Goal: Transaction & Acquisition: Download file/media

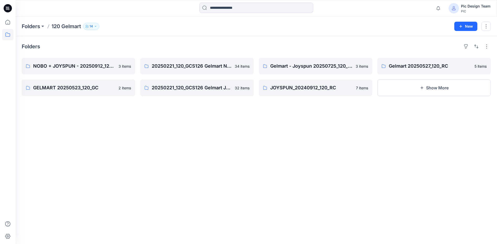
click at [472, 7] on div "Pic Design Team" at bounding box center [475, 6] width 29 height 6
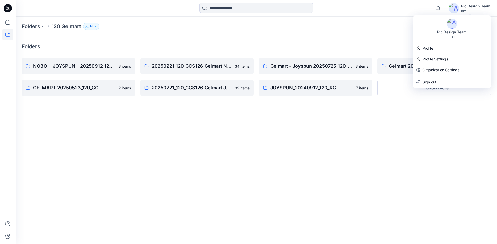
click at [420, 8] on div "Notifications [PERSON_NAME] changed the status of 100518 Bonded Bra with Mesh I…" at bounding box center [256, 8] width 481 height 11
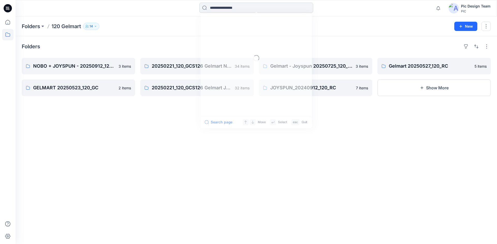
click at [216, 5] on input at bounding box center [256, 8] width 114 height 10
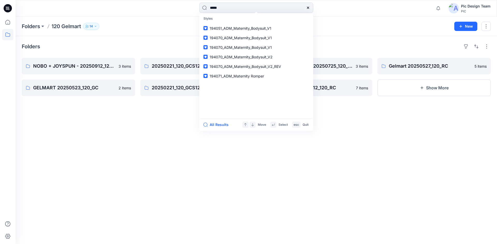
type input "******"
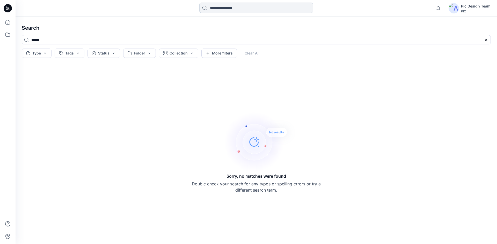
click at [222, 8] on input at bounding box center [256, 8] width 114 height 10
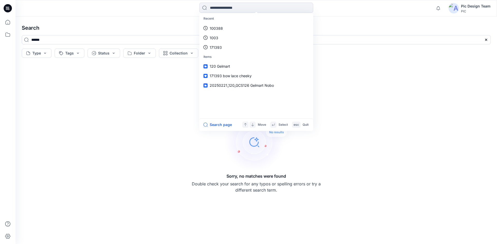
click at [174, 7] on div "Recent 100388 1003 171393 Items 120 Gelmart 171393 bow lace cheeky 20250221_120…" at bounding box center [256, 8] width 241 height 11
click at [218, 8] on input at bounding box center [256, 8] width 114 height 10
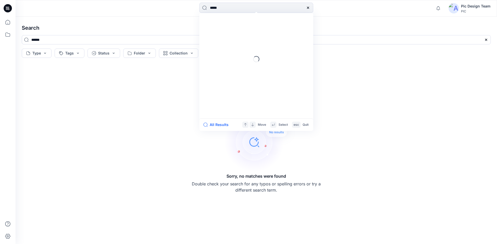
type input "******"
click at [221, 8] on input at bounding box center [256, 8] width 114 height 10
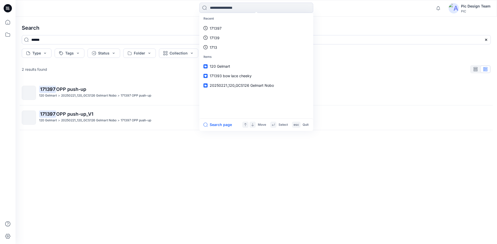
click at [166, 10] on div "Recent 171397 17139 1713 Items 120 Gelmart 171393 bow lace cheeky 20250221_120_…" at bounding box center [256, 8] width 241 height 11
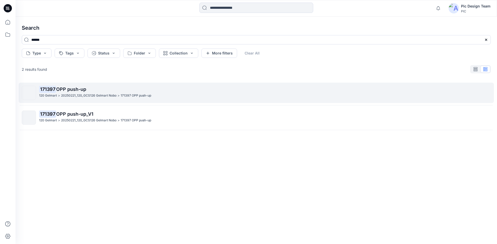
click at [90, 93] on p "20250221_120_GCS126 Gelmart Nobo" at bounding box center [88, 95] width 55 height 5
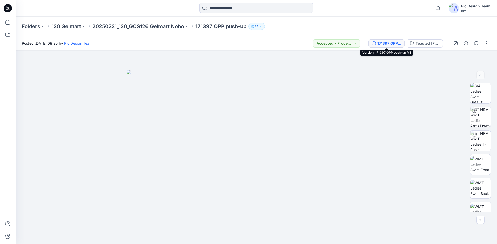
click at [391, 45] on div "171397 OPP push-up_V1" at bounding box center [389, 44] width 24 height 6
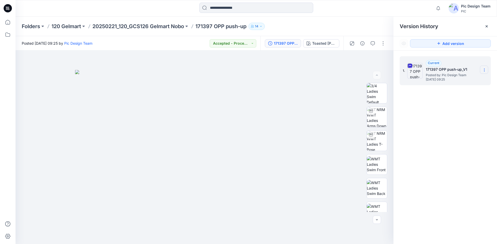
click at [484, 71] on icon at bounding box center [484, 71] width 0 height 0
click at [464, 77] on div "Download Source BW File" at bounding box center [456, 80] width 60 height 10
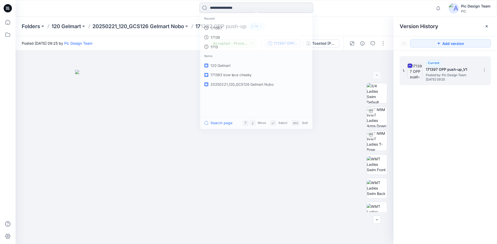
click at [294, 11] on input at bounding box center [256, 8] width 114 height 10
click at [228, 7] on input at bounding box center [256, 8] width 114 height 10
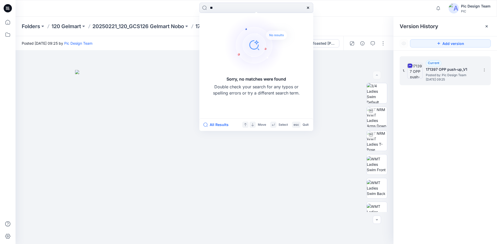
type input "*"
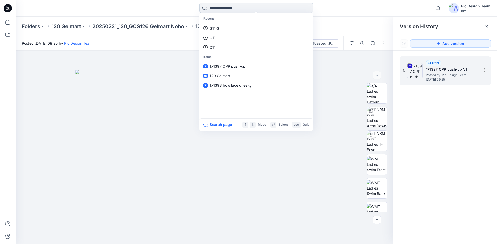
click at [256, 11] on input at bounding box center [256, 8] width 114 height 10
click at [324, 13] on div "Recent G11-S G11- G11 Items 171397 OPP push-up 120 Gelmart 171393 bow lace chee…" at bounding box center [256, 8] width 241 height 11
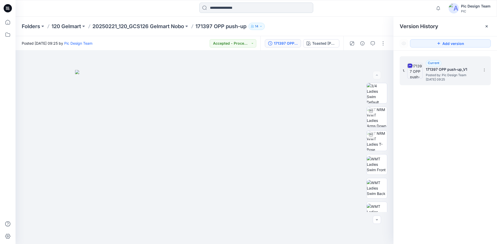
click at [219, 7] on input at bounding box center [256, 8] width 114 height 10
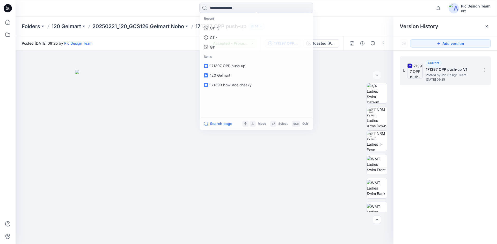
click at [170, 7] on div "Recent G11-S G11- G11 Items 171397 OPP push-up 120 Gelmart 171393 bow lace chee…" at bounding box center [256, 8] width 241 height 11
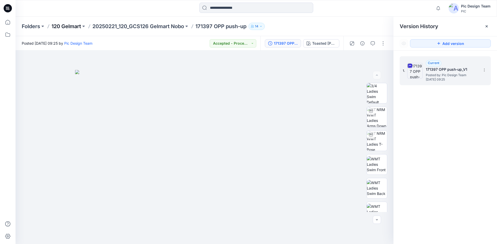
click at [69, 28] on p "120 Gelmart" at bounding box center [65, 26] width 29 height 7
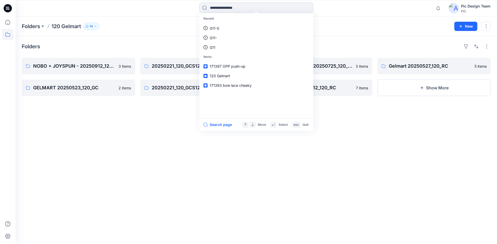
click at [216, 9] on input at bounding box center [256, 8] width 114 height 10
click at [164, 16] on div "Recent G11-S G11- G11 Items 120 Gelmart 171397 OPP push-up 171393 bow lace chee…" at bounding box center [256, 8] width 481 height 17
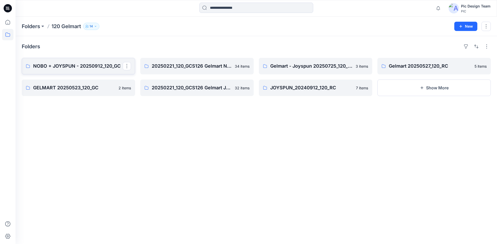
click at [84, 64] on p "NOBO + JOYSPUN - 20250912_120_GC" at bounding box center [77, 66] width 89 height 7
click at [154, 64] on p "20250221_120_GCS126 Gelmart Nobo" at bounding box center [196, 66] width 89 height 7
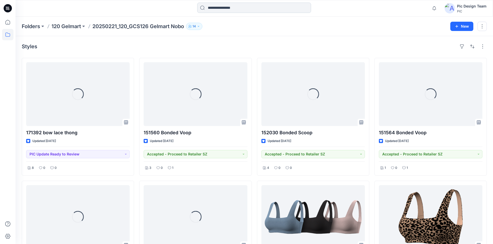
click at [214, 11] on input at bounding box center [254, 8] width 114 height 10
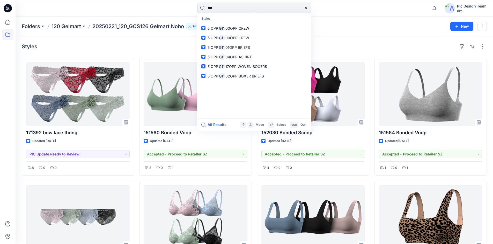
drag, startPoint x: 224, startPoint y: 11, endPoint x: 198, endPoint y: 10, distance: 26.7
click at [198, 10] on input "***" at bounding box center [254, 8] width 114 height 10
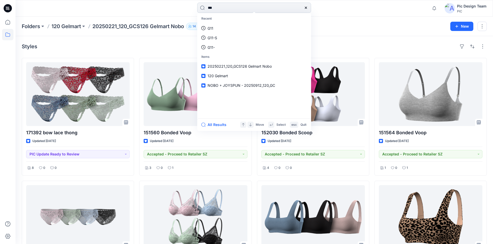
type input "****"
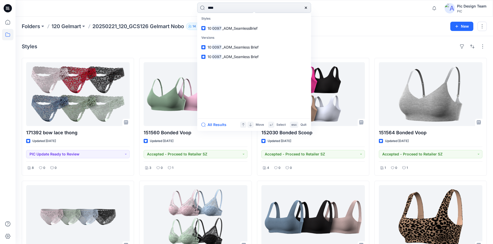
click at [208, 8] on input "****" at bounding box center [254, 8] width 114 height 10
drag, startPoint x: 219, startPoint y: 9, endPoint x: 205, endPoint y: 8, distance: 14.6
click at [205, 8] on input "****" at bounding box center [254, 8] width 114 height 10
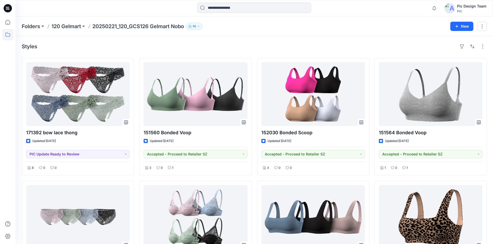
click at [179, 8] on div "Recent 0097 G11 G11-S Items 20250221_120_GCS126 Gelmart Nobo 120 Gelmart NOBO +…" at bounding box center [254, 8] width 238 height 11
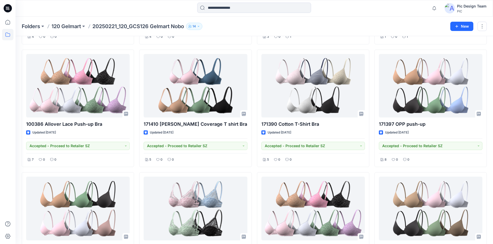
scroll to position [254, 0]
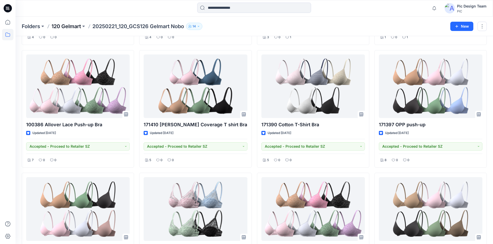
click at [70, 24] on p "120 Gelmart" at bounding box center [65, 26] width 29 height 7
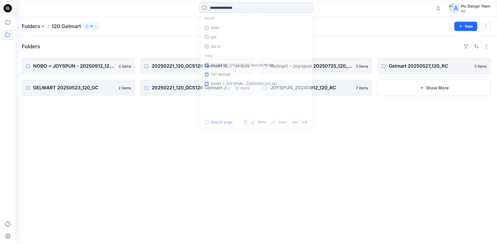
click at [219, 8] on input at bounding box center [256, 8] width 114 height 10
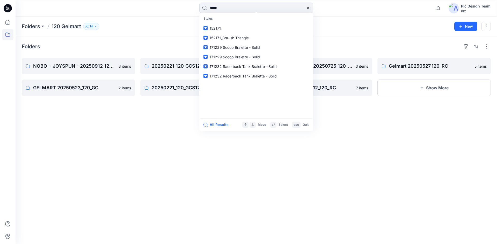
type input "******"
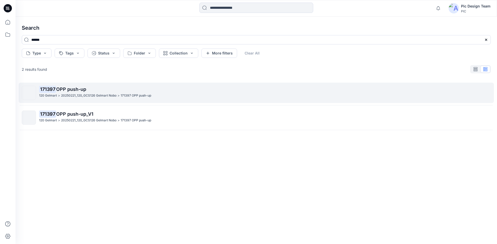
click at [90, 91] on p "171397 OPP push-up" at bounding box center [264, 89] width 451 height 7
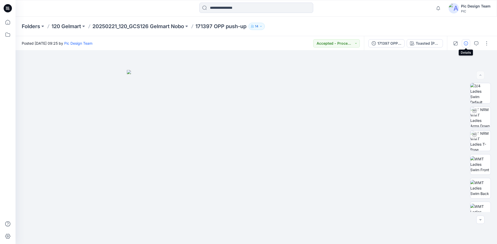
click at [468, 43] on button "button" at bounding box center [465, 43] width 8 height 8
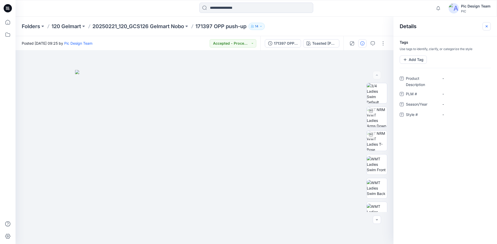
click at [486, 27] on icon "button" at bounding box center [486, 26] width 2 height 2
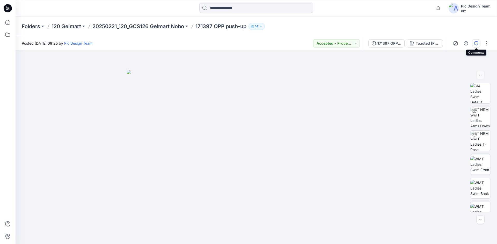
click at [475, 45] on icon "button" at bounding box center [476, 43] width 4 height 4
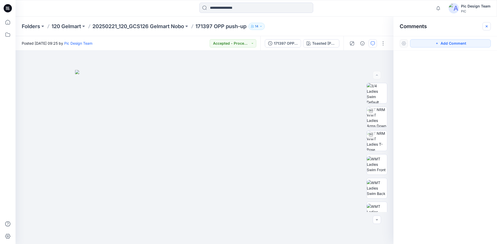
click at [486, 28] on icon "button" at bounding box center [486, 26] width 4 height 4
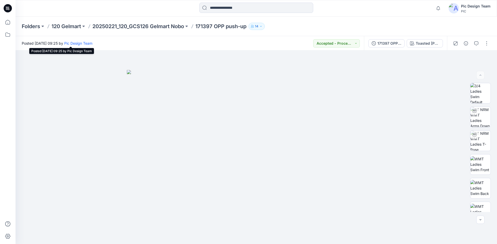
drag, startPoint x: 50, startPoint y: 42, endPoint x: 74, endPoint y: 43, distance: 23.5
click at [74, 43] on span "Posted [DATE] 09:25 by Pic Design Team" at bounding box center [57, 43] width 71 height 5
click at [67, 38] on div "Posted [DATE] 09:25 by Pic Design Team Accepted - Proceed to Retailer SZ" at bounding box center [190, 43] width 348 height 14
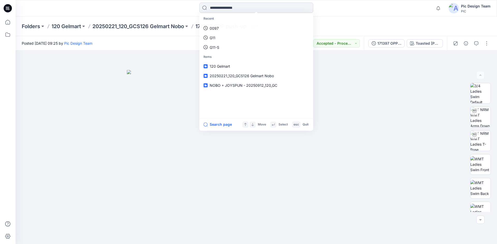
click at [228, 11] on input at bounding box center [256, 8] width 114 height 10
click at [186, 11] on div "Recent 171397 171 0097 Items 171397 OPP push-up 120 Gelmart 20250221_120_GCS126…" at bounding box center [256, 8] width 241 height 11
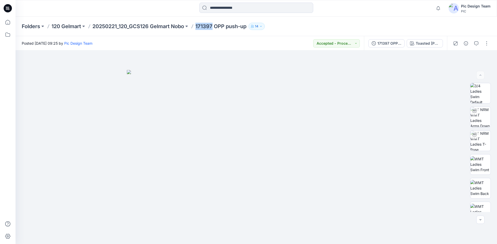
drag, startPoint x: 197, startPoint y: 25, endPoint x: 214, endPoint y: 26, distance: 16.6
click at [214, 26] on div "Folders 120 Gelmart 20250221_120_GCS126 Gelmart Nobo 171397 OPP push-up 14" at bounding box center [236, 26] width 428 height 7
copy p "171397"
click at [213, 9] on input at bounding box center [256, 8] width 114 height 10
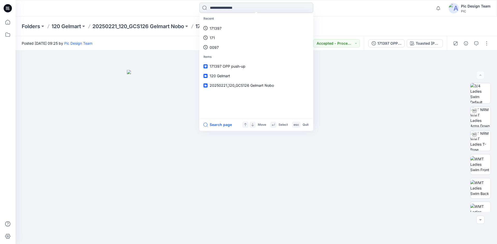
paste input "******"
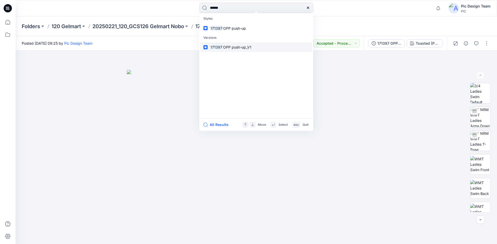
type input "******"
click at [232, 46] on span "OPP push-up_V1" at bounding box center [237, 47] width 28 height 4
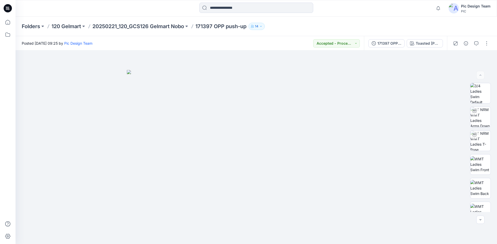
drag, startPoint x: 51, startPoint y: 43, endPoint x: 147, endPoint y: 36, distance: 96.7
click at [87, 46] on div "Posted [DATE] 09:25 by Pic Design Team Accepted - Proceed to Retailer SZ" at bounding box center [190, 43] width 348 height 14
click at [154, 34] on div "Folders 120 Gelmart 20250221_120_GCS126 Gelmart Nobo 171397 OPP push-up 14" at bounding box center [256, 27] width 481 height 20
click at [340, 15] on div "Notifications [PERSON_NAME] changed the status of 100518 Bonded Bra with Mesh I…" at bounding box center [256, 8] width 481 height 17
click at [226, 7] on input at bounding box center [256, 8] width 114 height 10
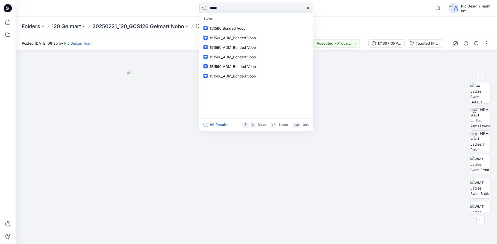
type input "******"
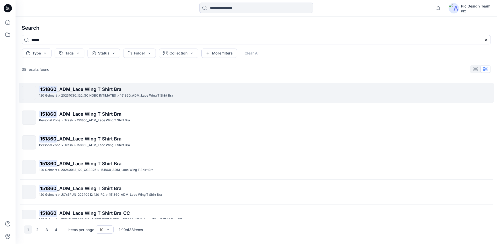
click at [83, 94] on p "20231030_120_GC NOBO INTIMATES" at bounding box center [88, 95] width 55 height 5
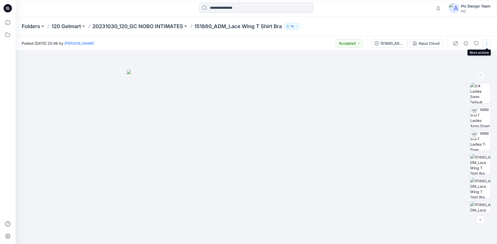
click at [488, 47] on button "button" at bounding box center [486, 43] width 8 height 8
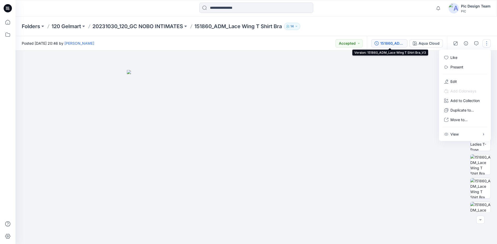
click at [386, 42] on div "151860_ADM_Lace Wing T Shirt Bra_V3" at bounding box center [392, 44] width 24 height 6
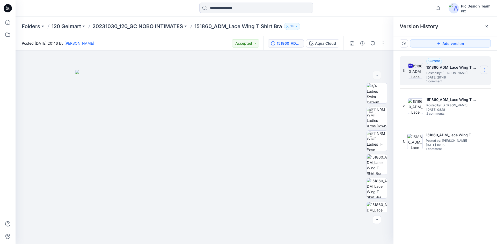
click at [482, 71] on icon at bounding box center [484, 70] width 4 height 4
click at [438, 82] on span "Download Source BW File" at bounding box center [457, 80] width 43 height 6
click at [214, 9] on input at bounding box center [256, 8] width 114 height 10
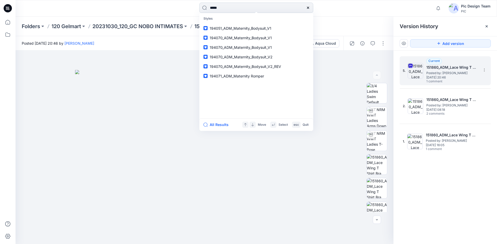
type input "******"
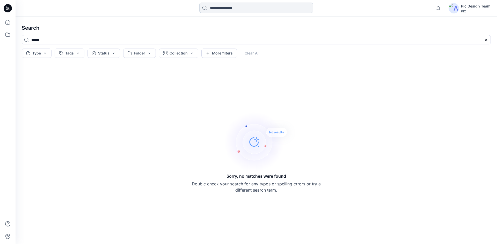
click at [216, 3] on input at bounding box center [256, 8] width 114 height 10
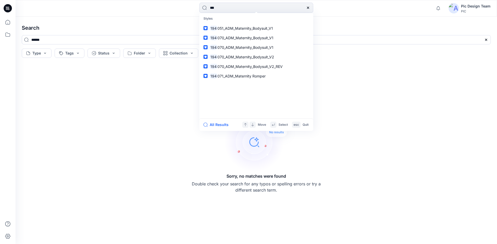
type input "****"
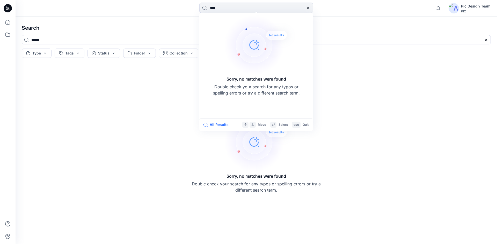
drag, startPoint x: 218, startPoint y: 10, endPoint x: 196, endPoint y: 4, distance: 22.8
click at [196, 4] on div "**** Sorry, no matches were found Double check your search for any typos or spe…" at bounding box center [256, 8] width 241 height 11
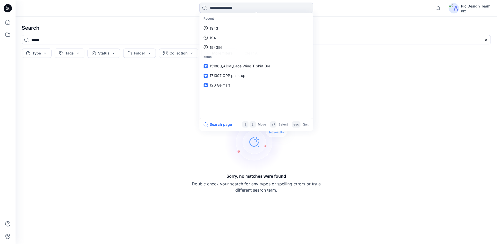
click at [165, 3] on div "Recent 1943 194 194356 Items 151860_ADM_Lace Wing T Shirt Bra 171397 OPP push-u…" at bounding box center [256, 8] width 241 height 11
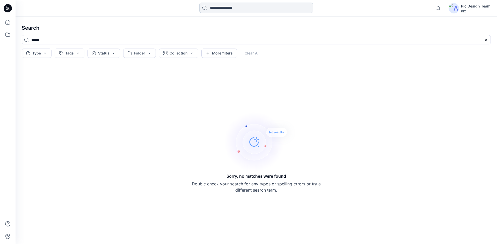
click at [213, 11] on input at bounding box center [256, 8] width 114 height 10
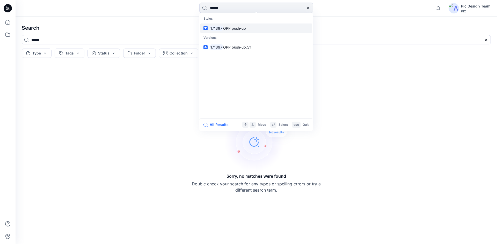
type input "******"
click at [229, 25] on link "171397 OPP push-up" at bounding box center [256, 29] width 112 height 10
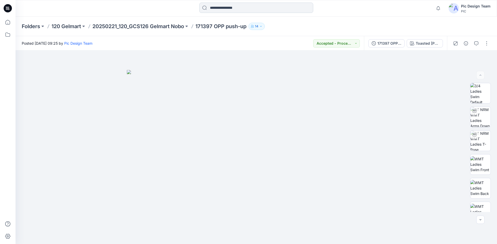
click at [238, 6] on input at bounding box center [256, 8] width 114 height 10
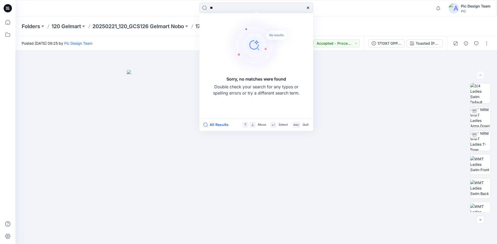
type input "*"
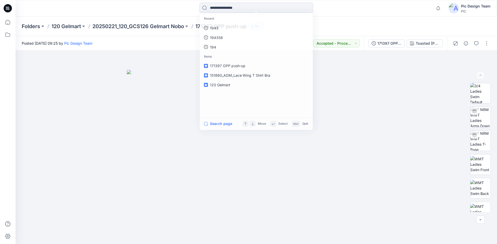
click at [322, 13] on div "Recent 1943 194356 194 Items 171397 OPP push-up 151860_ADM_Lace Wing T Shirt Br…" at bounding box center [256, 8] width 241 height 11
